Goal: Navigation & Orientation: Find specific page/section

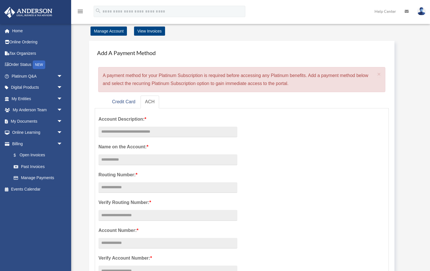
scroll to position [17, 0]
click at [422, 10] on img at bounding box center [422, 11] width 9 height 8
click at [414, 55] on div "Add A Payment Method × A payment method for your Platinum Subscription is requi…" at bounding box center [249, 184] width 333 height 301
click at [123, 101] on link "Credit Card" at bounding box center [124, 101] width 32 height 13
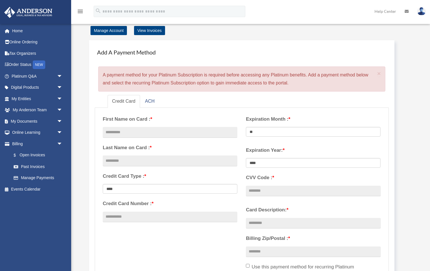
scroll to position [0, 0]
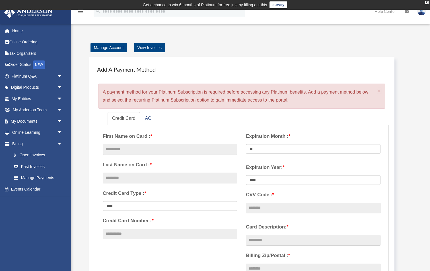
click at [423, 13] on img at bounding box center [422, 11] width 9 height 8
click at [414, 86] on div "Add A Payment Method × A payment method for your Platinum Subscription is requi…" at bounding box center [249, 198] width 333 height 292
click at [18, 30] on link "Home" at bounding box center [37, 30] width 67 height 11
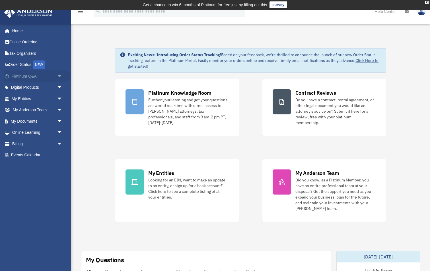
click at [60, 74] on span "arrow_drop_down" at bounding box center [62, 76] width 11 height 12
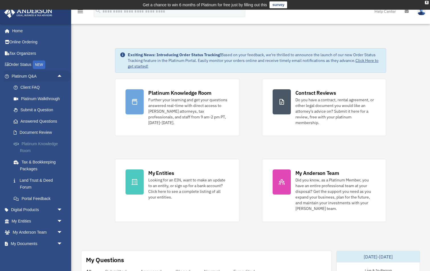
click at [46, 143] on link "Platinum Knowledge Room" at bounding box center [39, 147] width 63 height 18
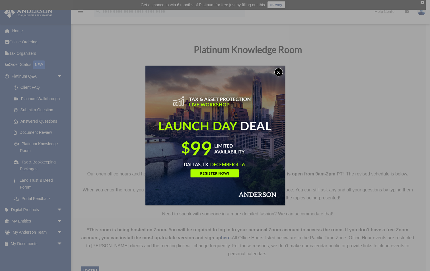
click at [278, 73] on button "x" at bounding box center [279, 72] width 9 height 9
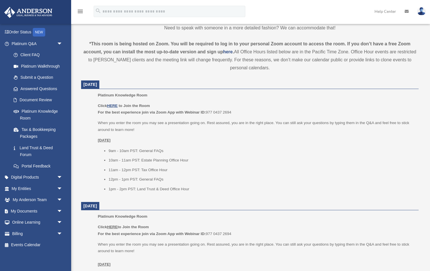
scroll to position [193, 0]
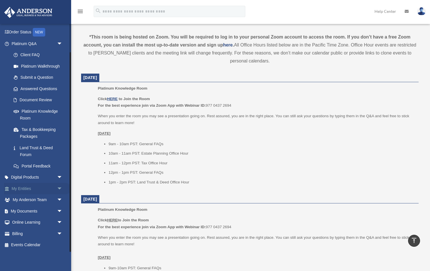
click at [18, 186] on link "My Entities arrow_drop_down" at bounding box center [37, 188] width 67 height 11
click at [62, 186] on span "arrow_drop_down" at bounding box center [62, 189] width 11 height 12
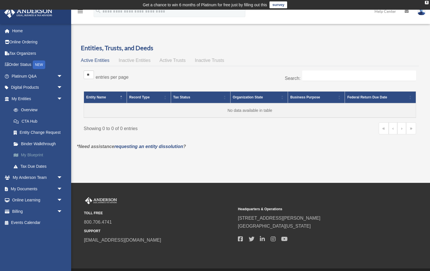
click at [33, 154] on link "My Blueprint" at bounding box center [39, 154] width 63 height 11
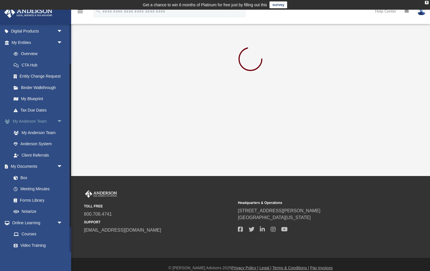
scroll to position [55, 0]
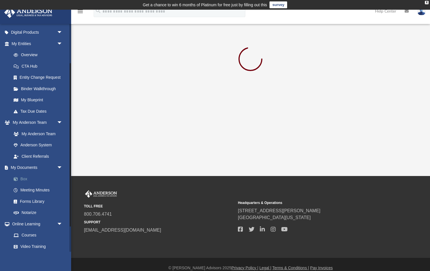
click at [24, 179] on link "Box" at bounding box center [39, 178] width 63 height 11
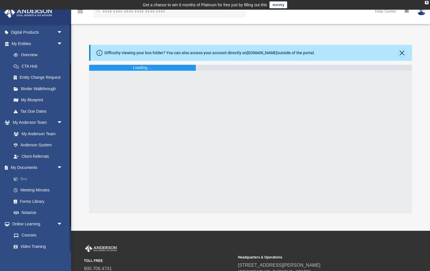
click at [24, 179] on link "Box" at bounding box center [39, 178] width 63 height 11
click at [17, 178] on span at bounding box center [19, 179] width 4 height 4
click at [403, 52] on button "Close" at bounding box center [403, 53] width 8 height 8
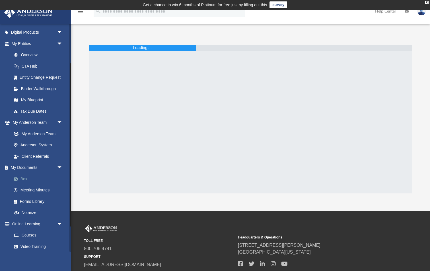
click at [21, 177] on link "Box" at bounding box center [39, 178] width 63 height 11
